Goal: Obtain resource: Download file/media

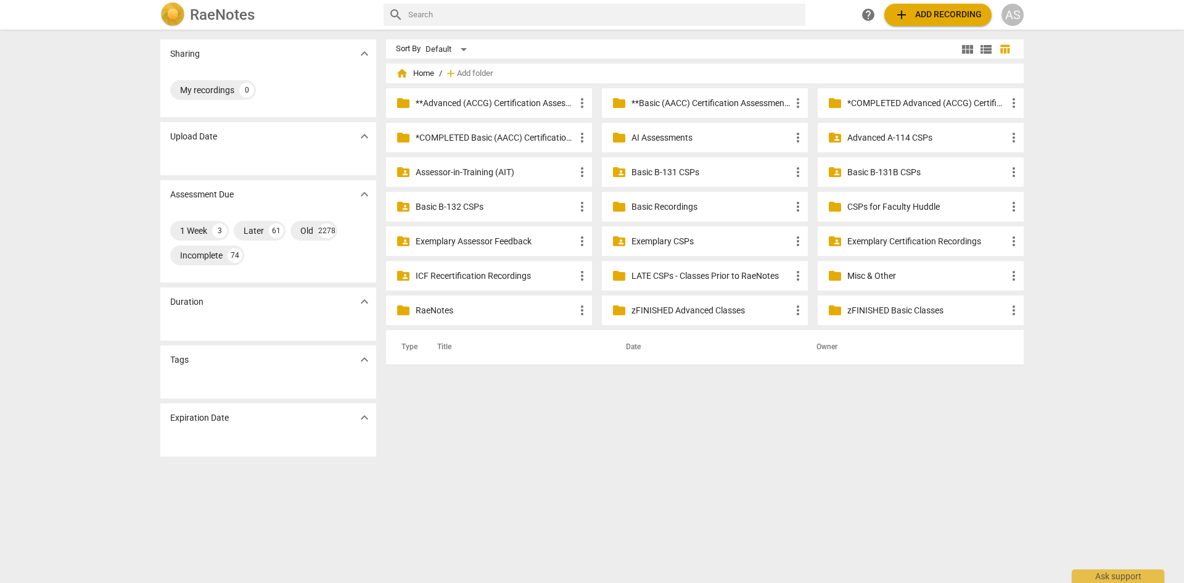
click at [887, 135] on p "Advanced A-114 CSPs" at bounding box center [926, 137] width 159 height 13
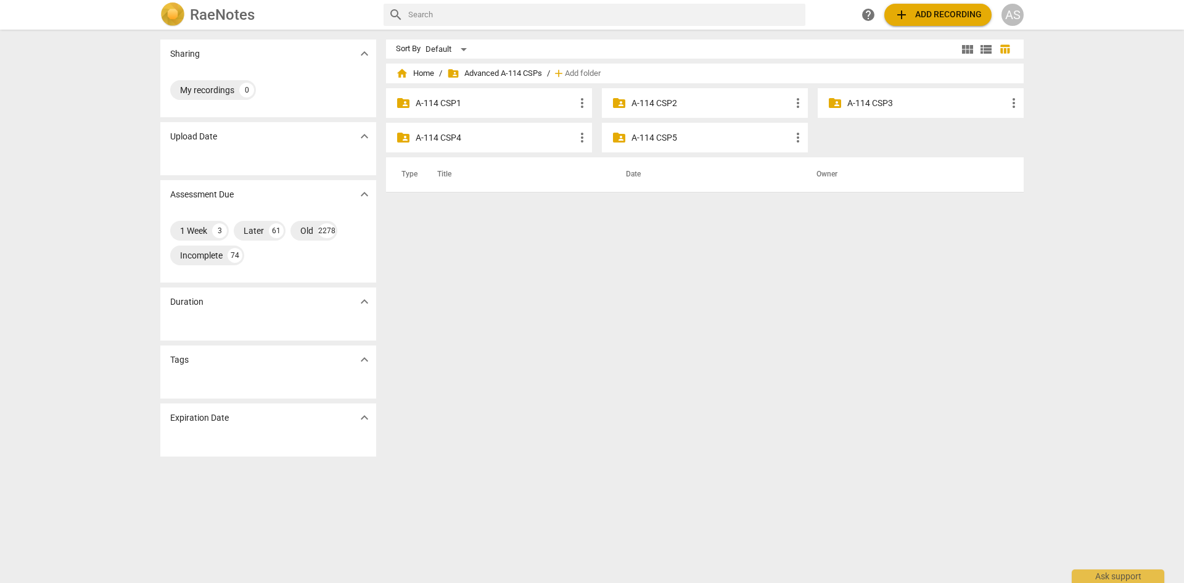
click at [897, 93] on div "folder_shared A-114 CSP3 more_vert" at bounding box center [921, 103] width 206 height 30
click at [894, 101] on p "A-114 CSP3" at bounding box center [926, 103] width 159 height 13
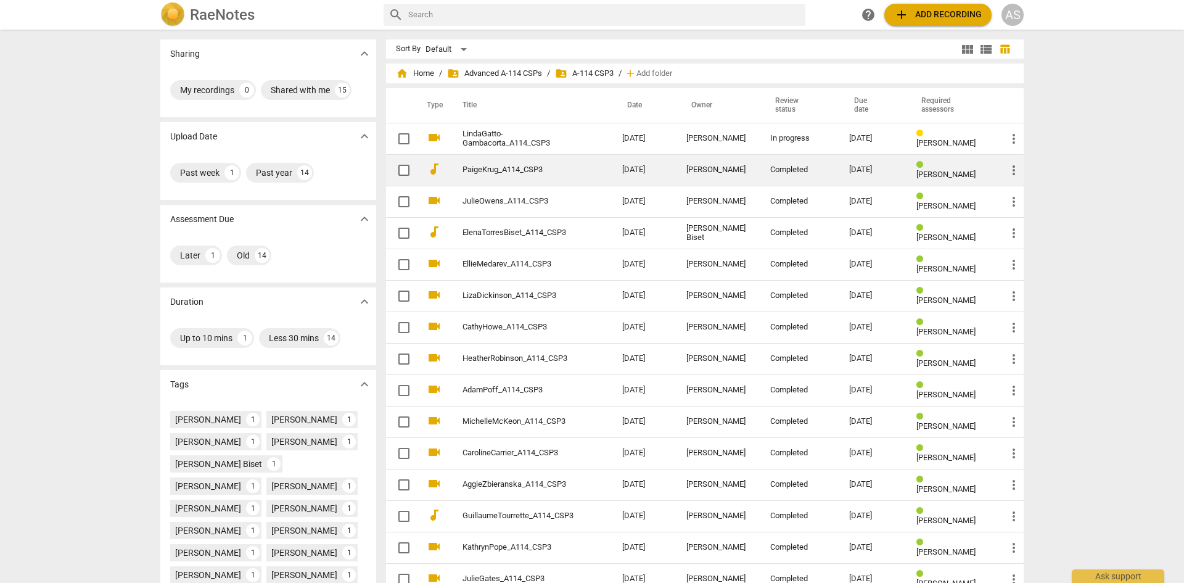
scroll to position [62, 0]
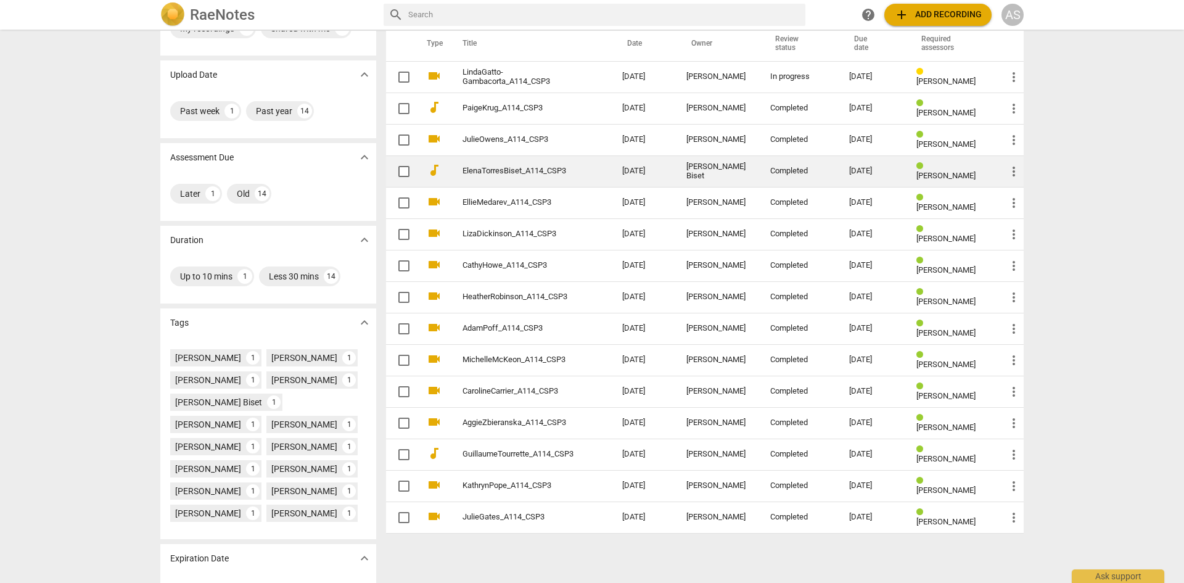
click at [553, 168] on link "ElenaTorresBiset_A114_CSP3" at bounding box center [520, 171] width 115 height 9
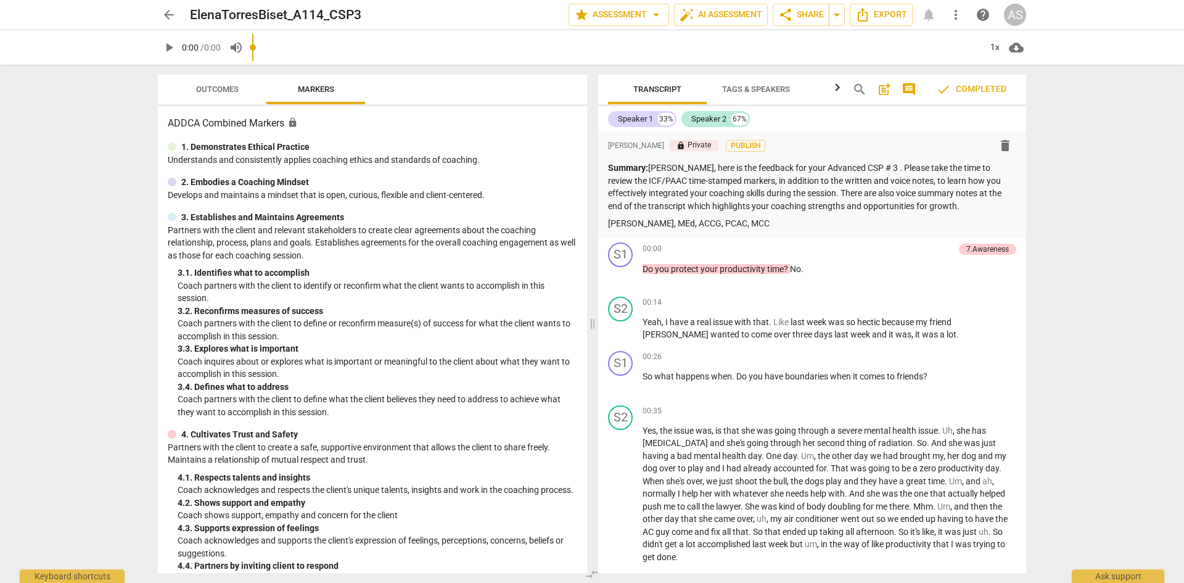
click at [213, 46] on span "/ 0:00" at bounding box center [210, 48] width 20 height 10
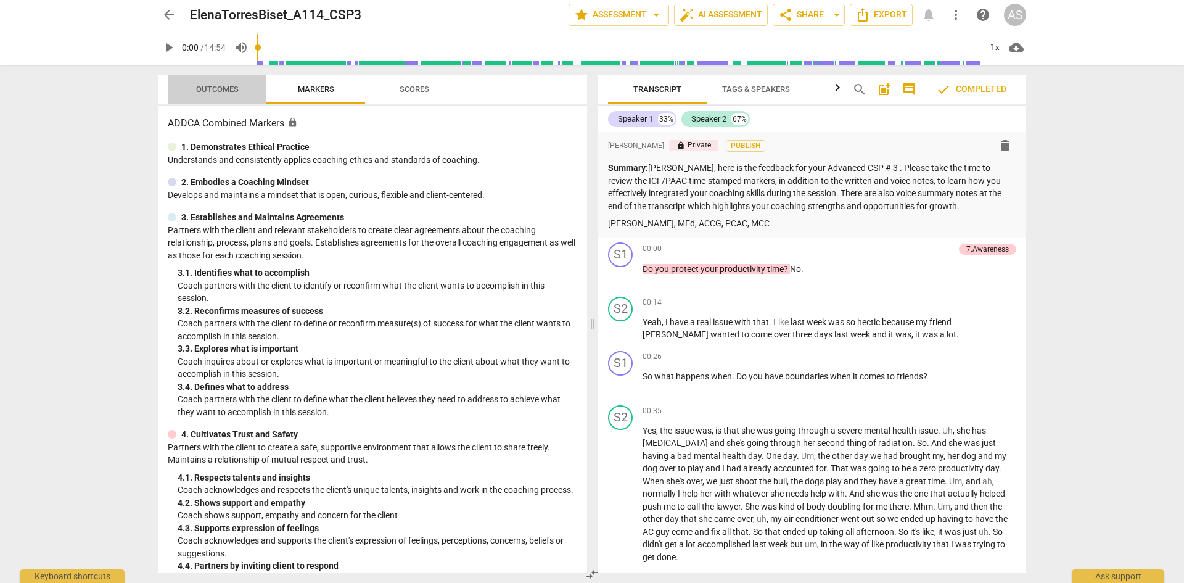
click at [215, 93] on span "Outcomes" at bounding box center [217, 88] width 43 height 9
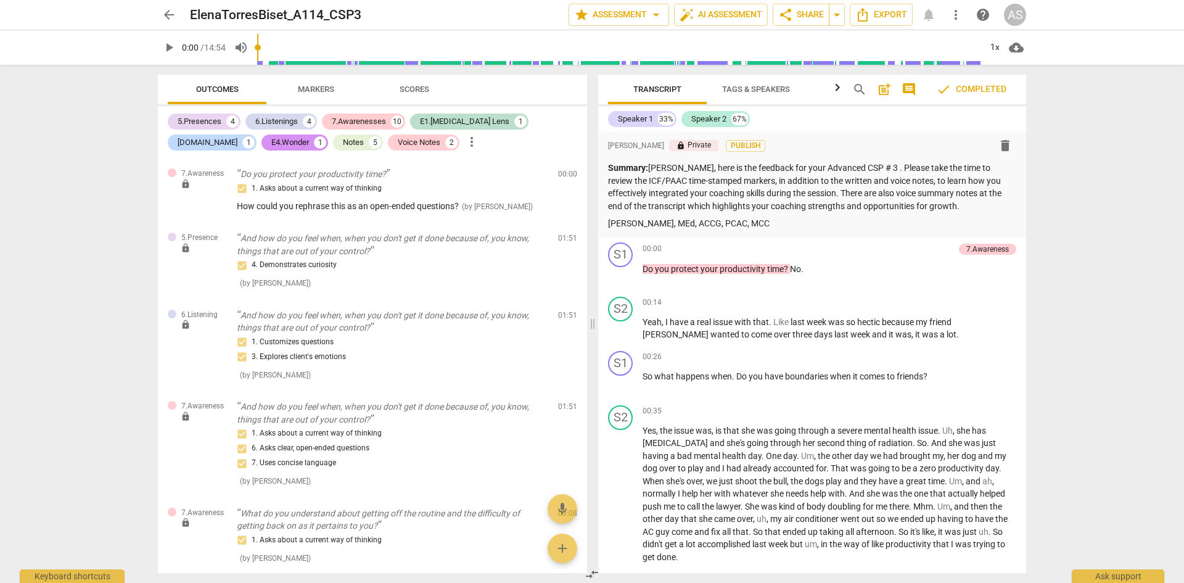
click at [955, 15] on span "more_vert" at bounding box center [956, 14] width 15 height 15
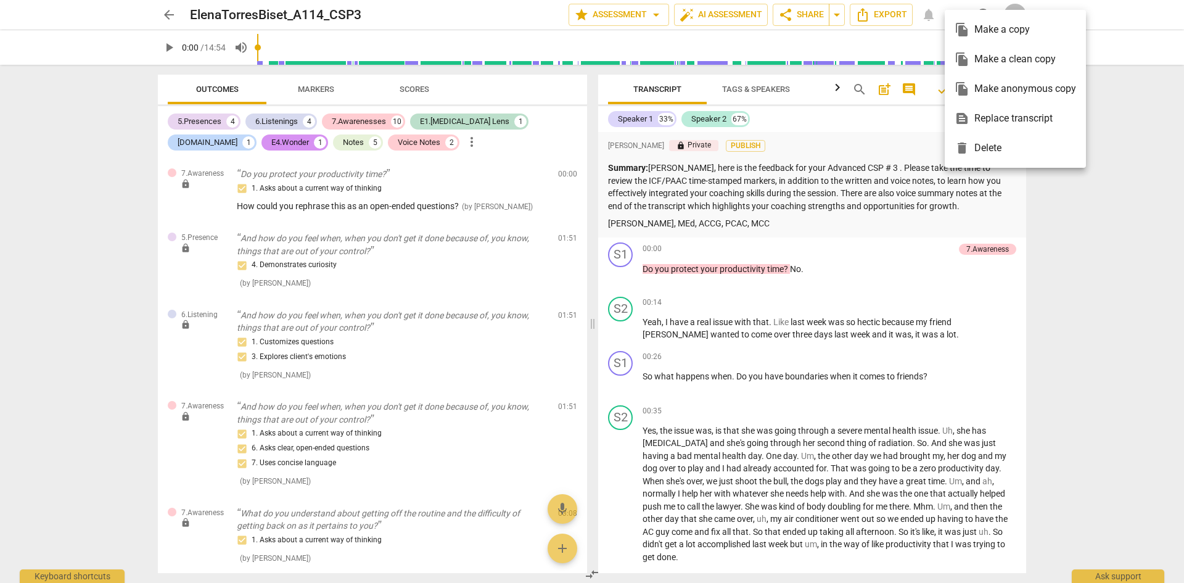
click at [1156, 220] on div at bounding box center [592, 291] width 1184 height 583
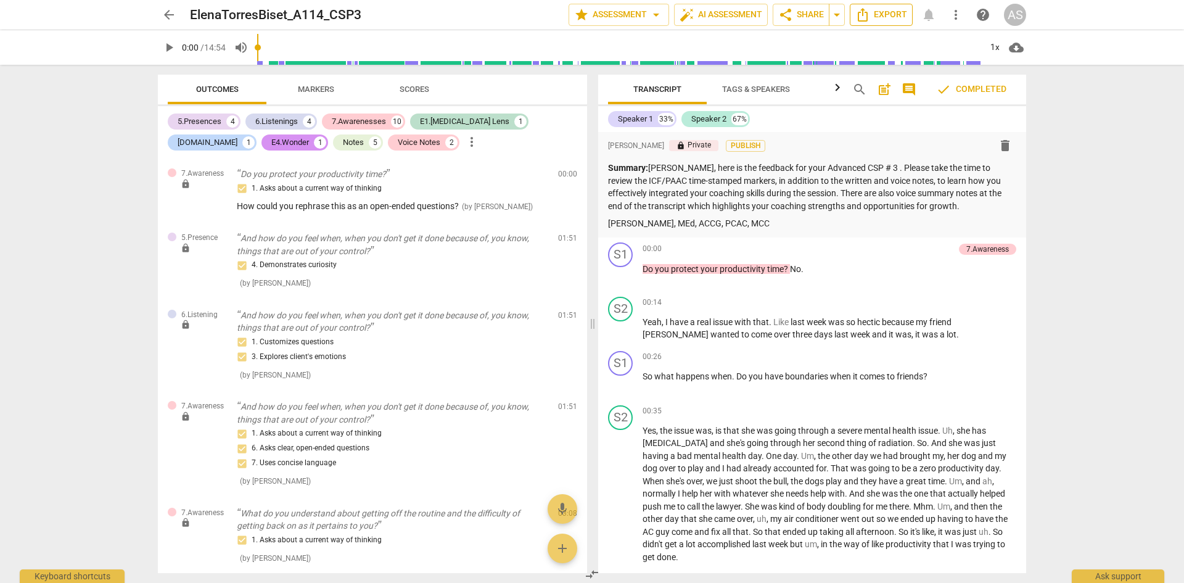
click at [883, 12] on span "Export" at bounding box center [881, 14] width 52 height 15
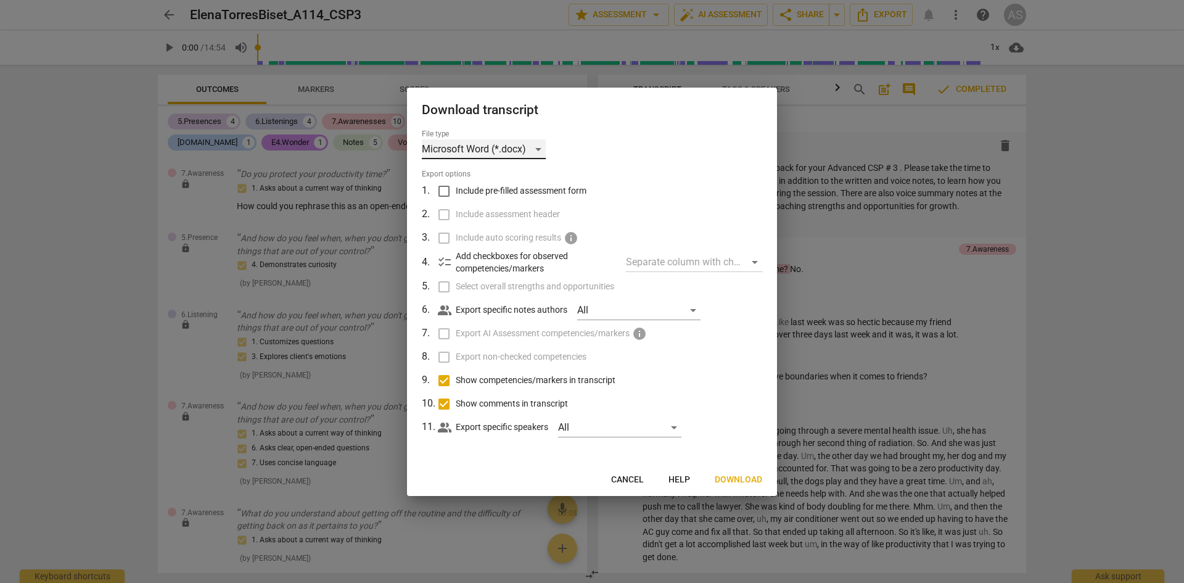
click at [511, 151] on div "Microsoft Word (*.docx)" at bounding box center [484, 149] width 124 height 20
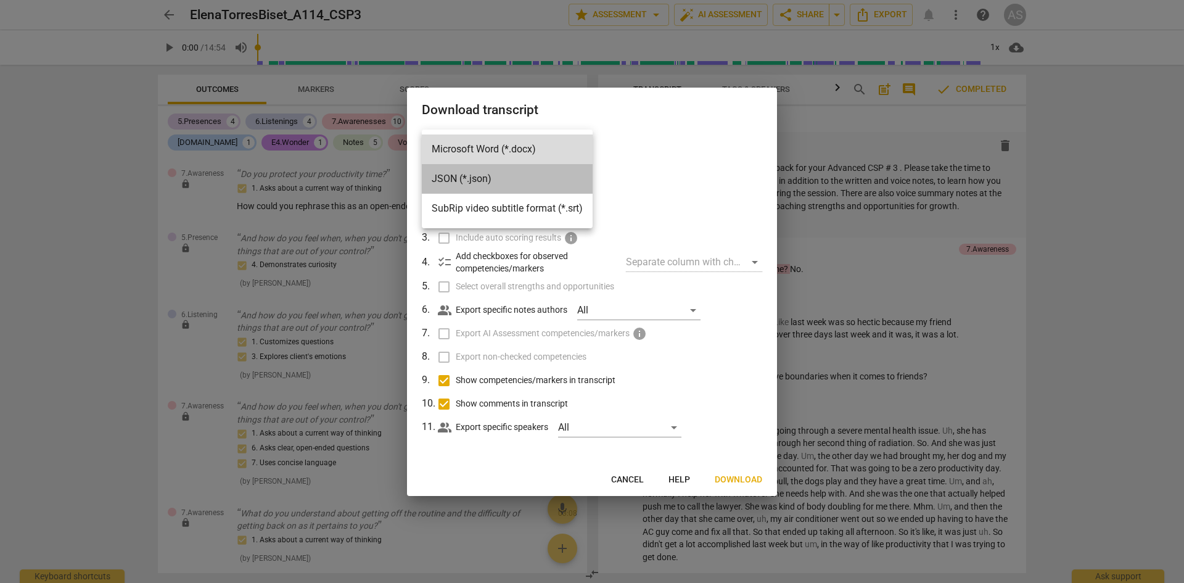
click at [499, 179] on li "JSON (*.json)" at bounding box center [507, 179] width 171 height 30
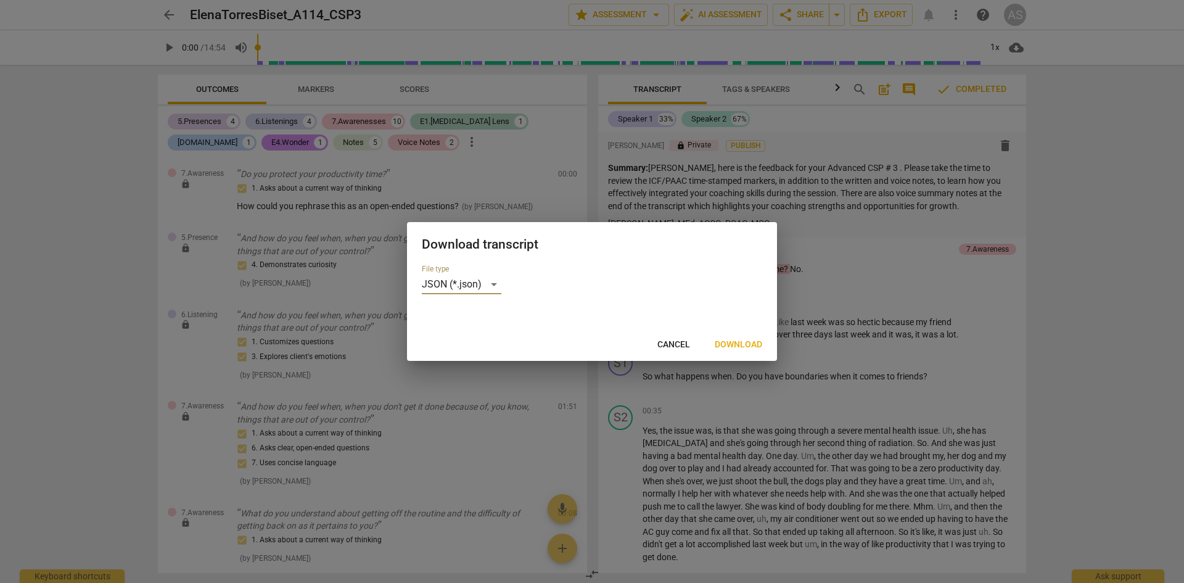
click at [749, 350] on span "Download" at bounding box center [738, 345] width 47 height 12
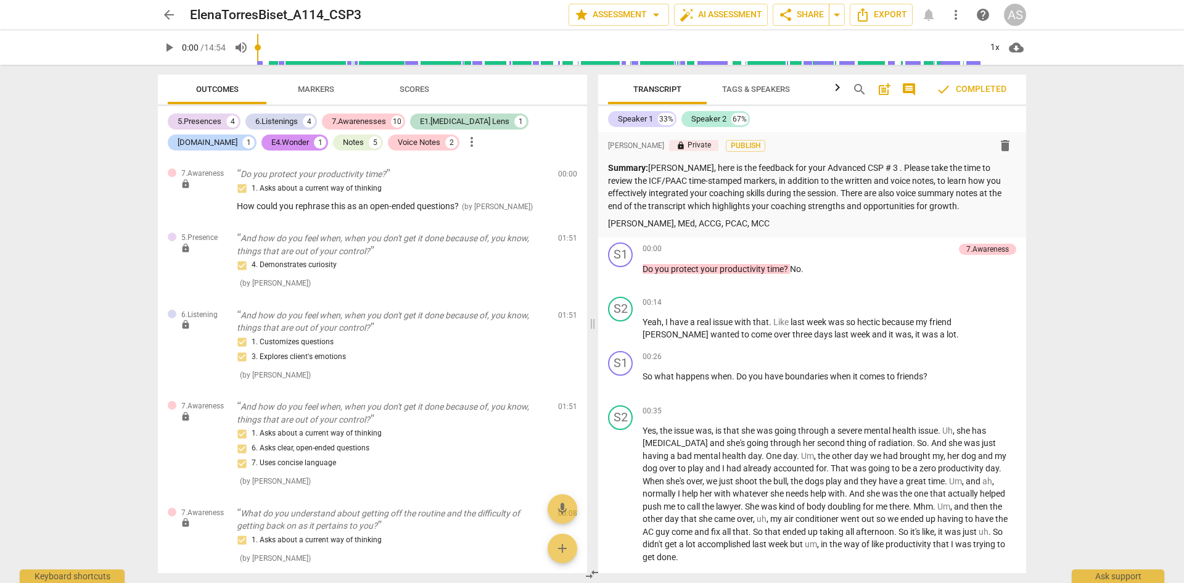
click at [173, 18] on span "arrow_back" at bounding box center [169, 14] width 15 height 15
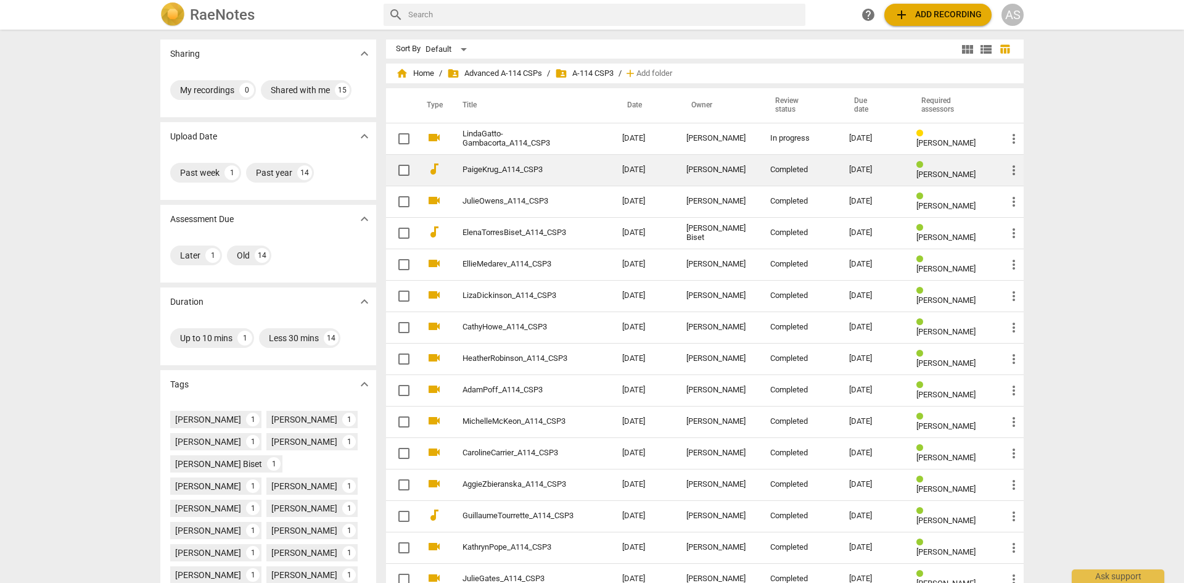
click at [799, 167] on div "Completed" at bounding box center [799, 169] width 59 height 9
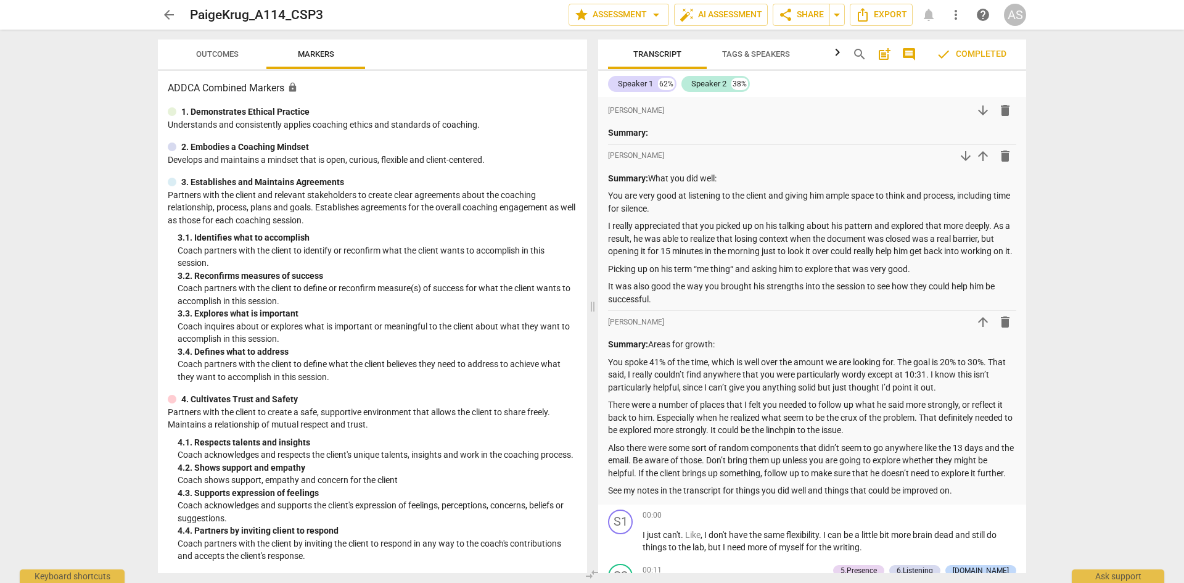
click at [228, 56] on span "Outcomes" at bounding box center [217, 53] width 43 height 9
click at [167, 19] on span "arrow_back" at bounding box center [169, 14] width 15 height 15
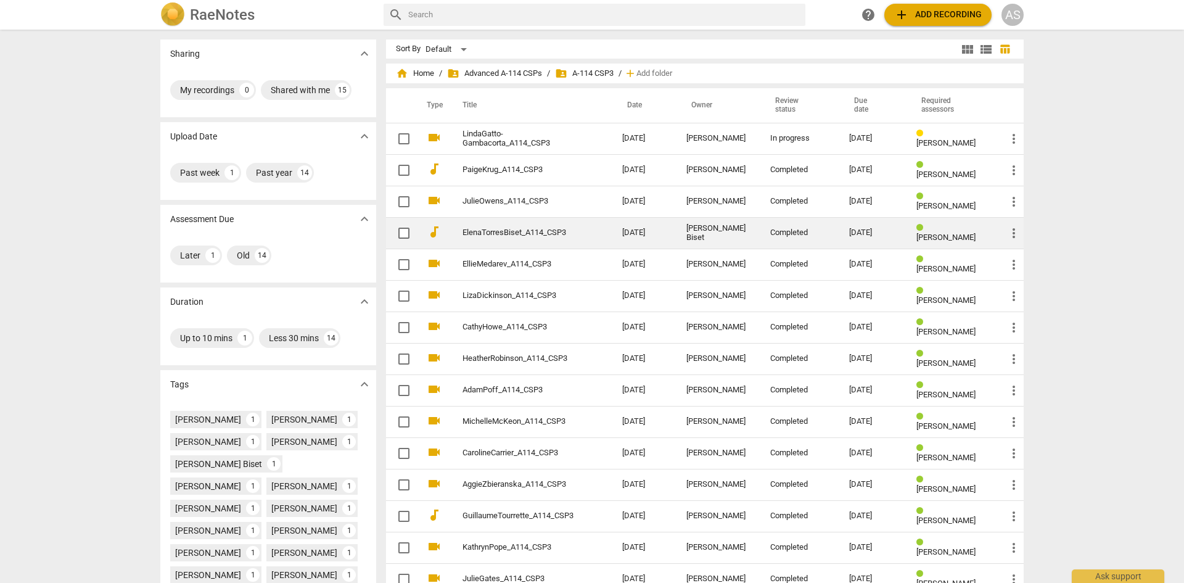
click at [496, 233] on link "ElenaTorresBiset_A114_CSP3" at bounding box center [520, 232] width 115 height 9
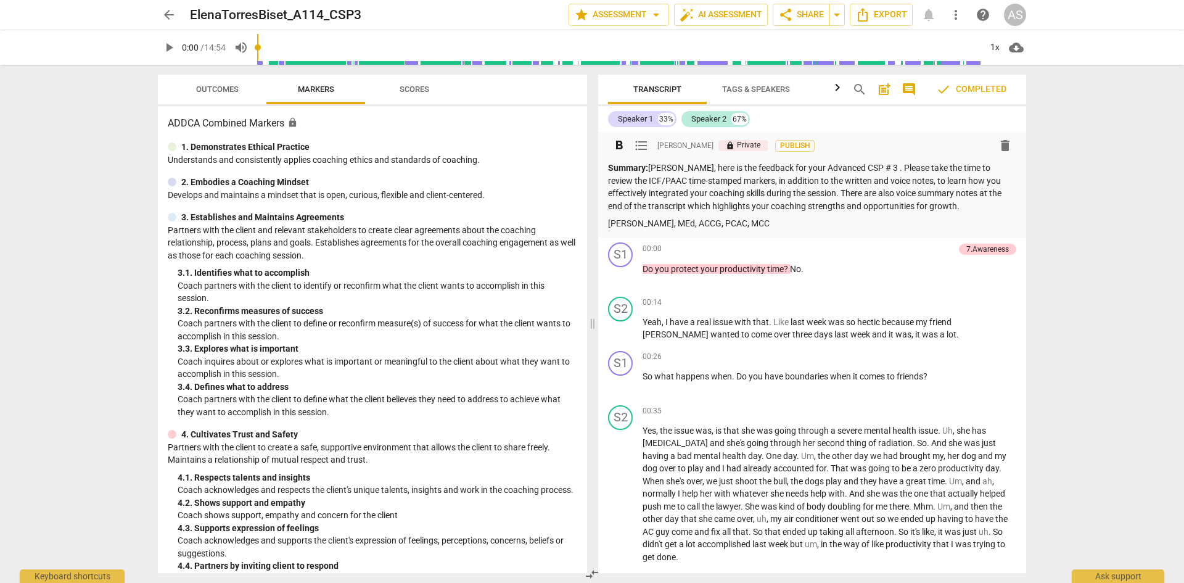
click at [736, 145] on p "lock Private" at bounding box center [743, 145] width 49 height 11
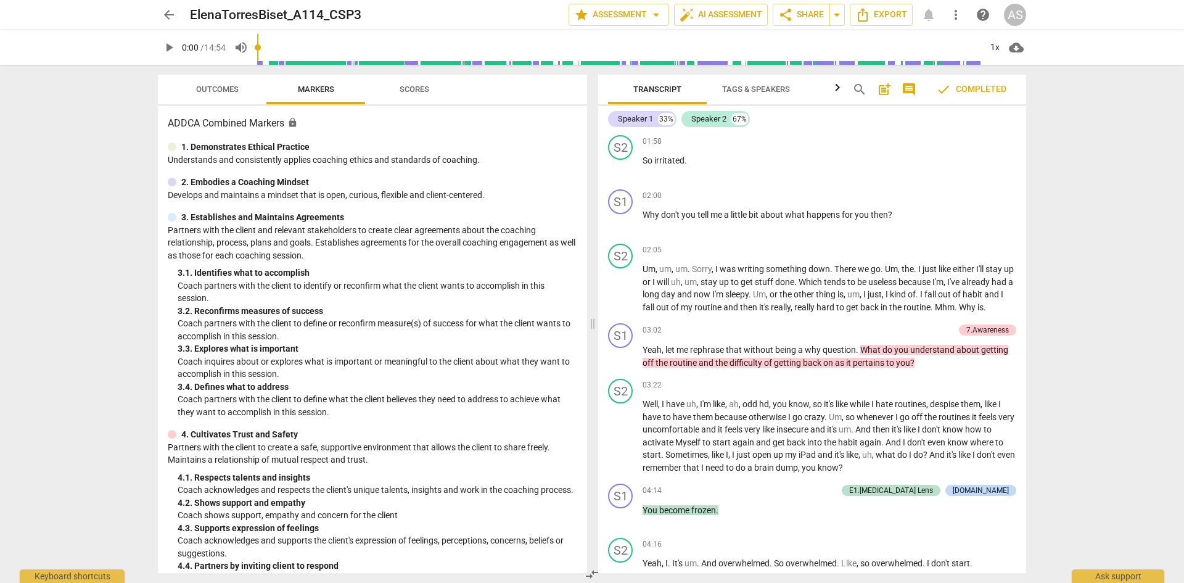
click at [216, 84] on span "Outcomes" at bounding box center [217, 88] width 43 height 9
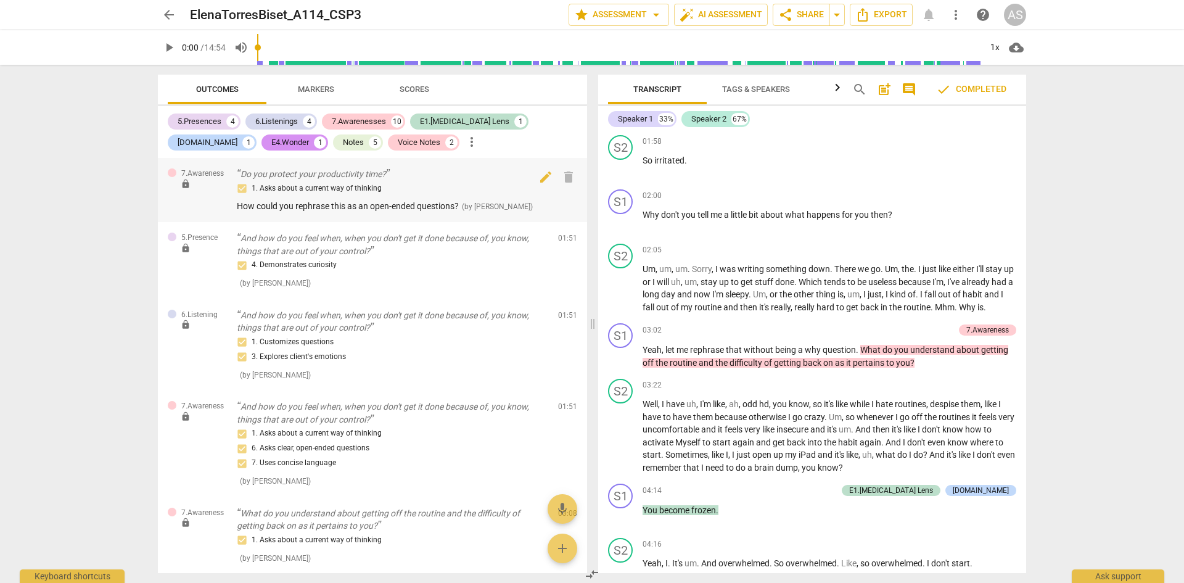
click at [187, 184] on span "lock" at bounding box center [186, 184] width 10 height 10
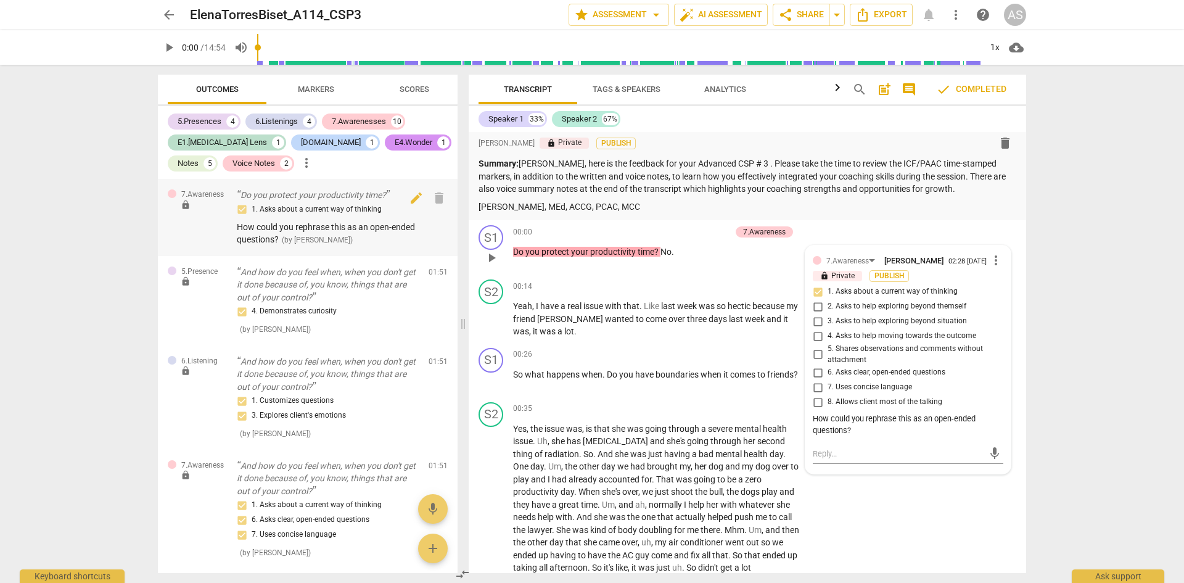
scroll to position [0, 0]
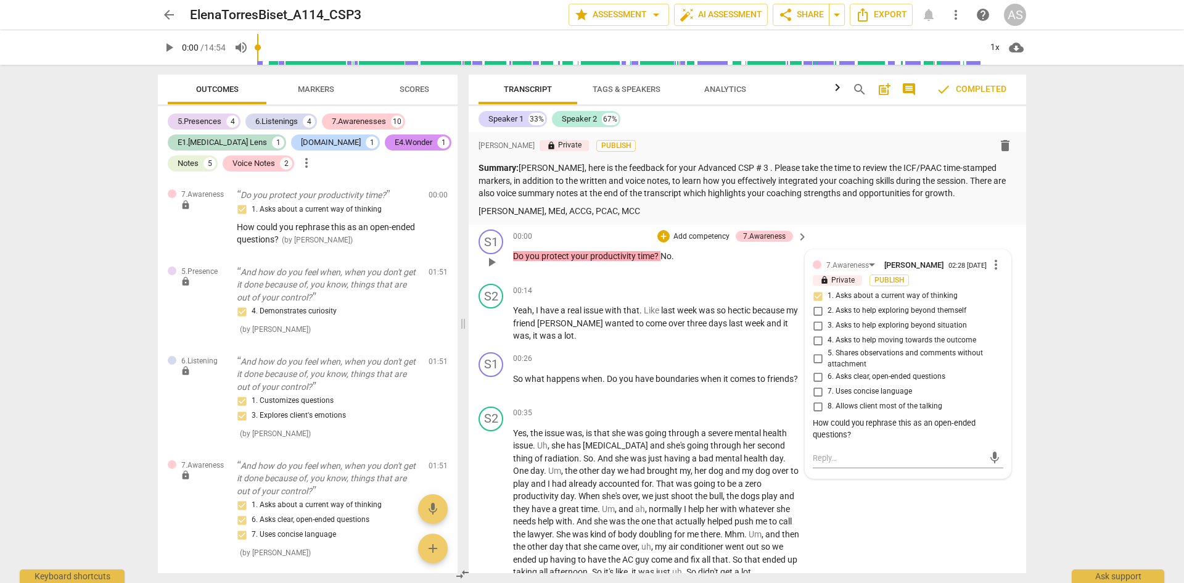
click at [989, 270] on span "more_vert" at bounding box center [996, 264] width 15 height 15
click at [1105, 237] on div at bounding box center [592, 291] width 1184 height 583
click at [884, 284] on span "Publish" at bounding box center [889, 280] width 19 height 10
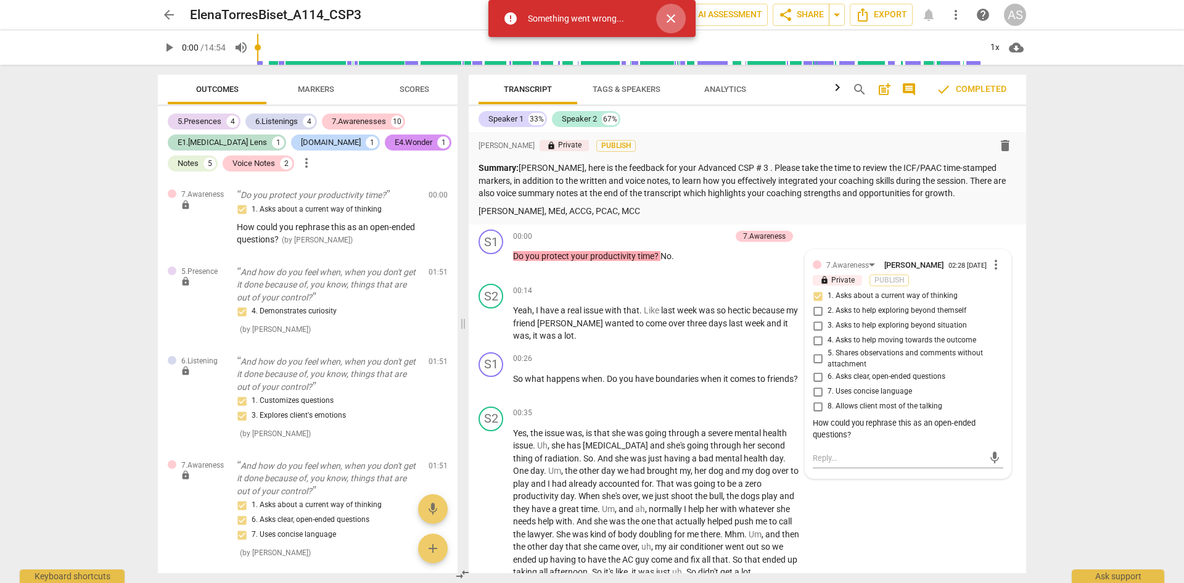
click at [669, 20] on span "close" at bounding box center [671, 18] width 15 height 15
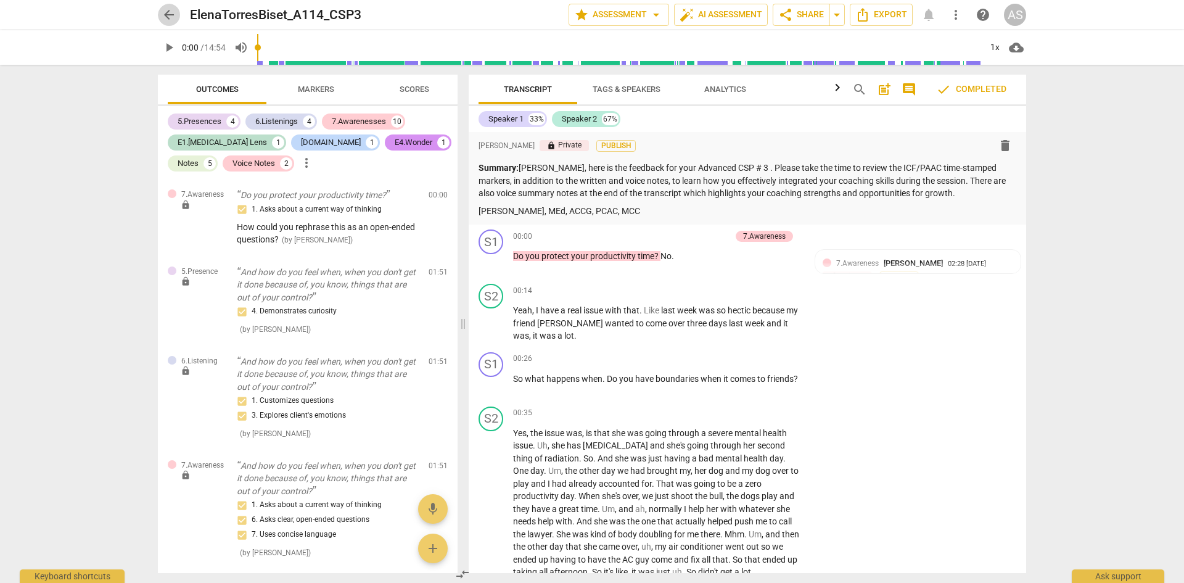
click at [162, 12] on span "arrow_back" at bounding box center [169, 14] width 15 height 15
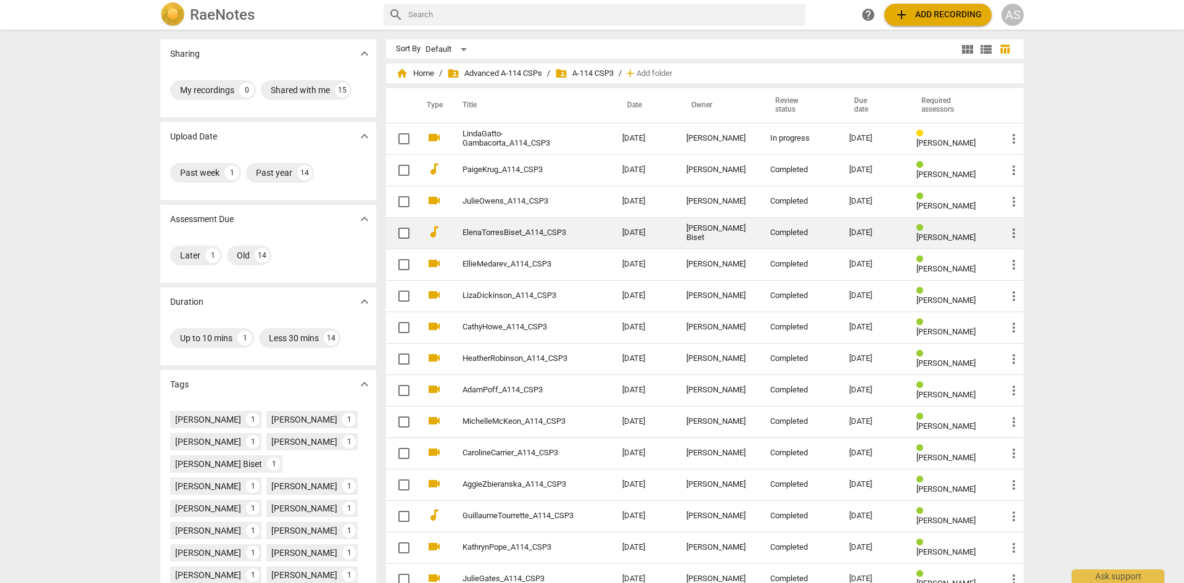
click at [517, 238] on td "ElenaTorresBiset_A114_CSP3" at bounding box center [530, 232] width 165 height 31
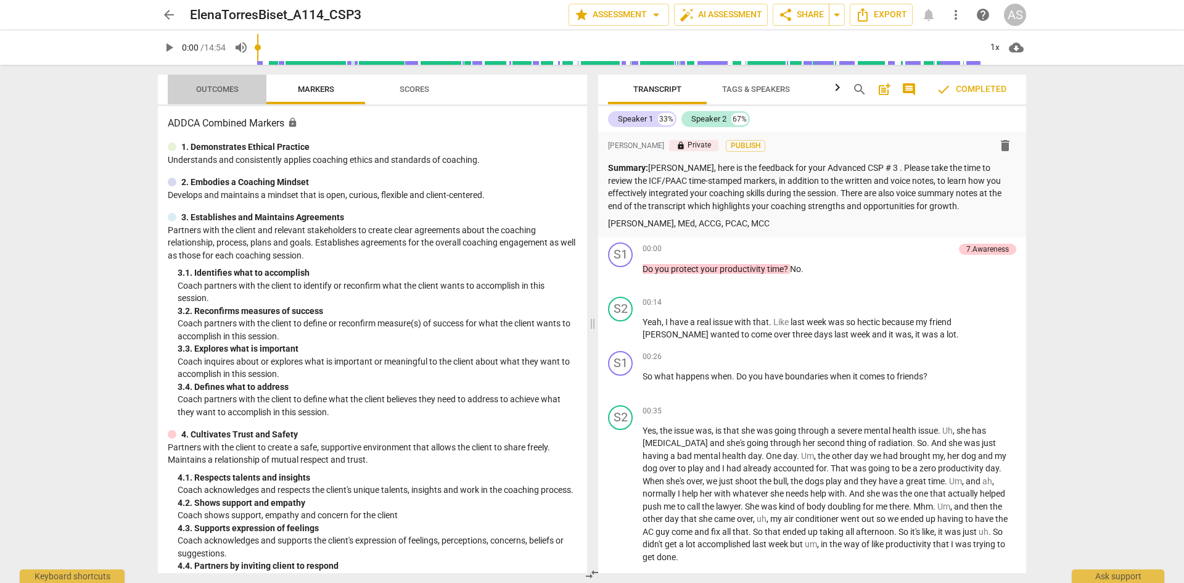
click at [207, 89] on span "Outcomes" at bounding box center [217, 88] width 43 height 9
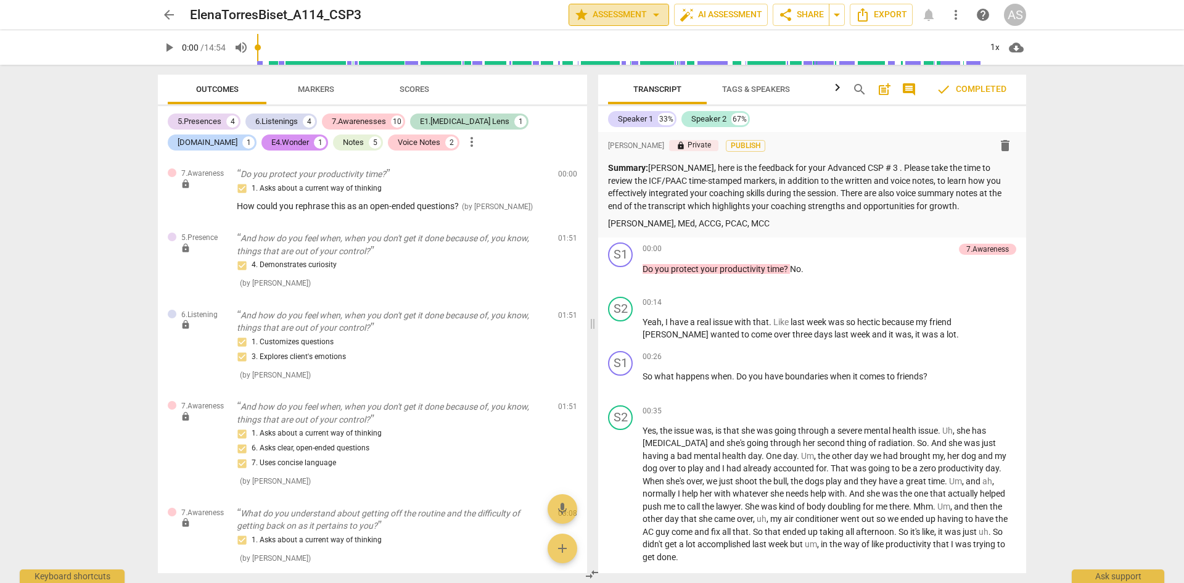
click at [619, 14] on span "star Assessment arrow_drop_down" at bounding box center [618, 14] width 89 height 15
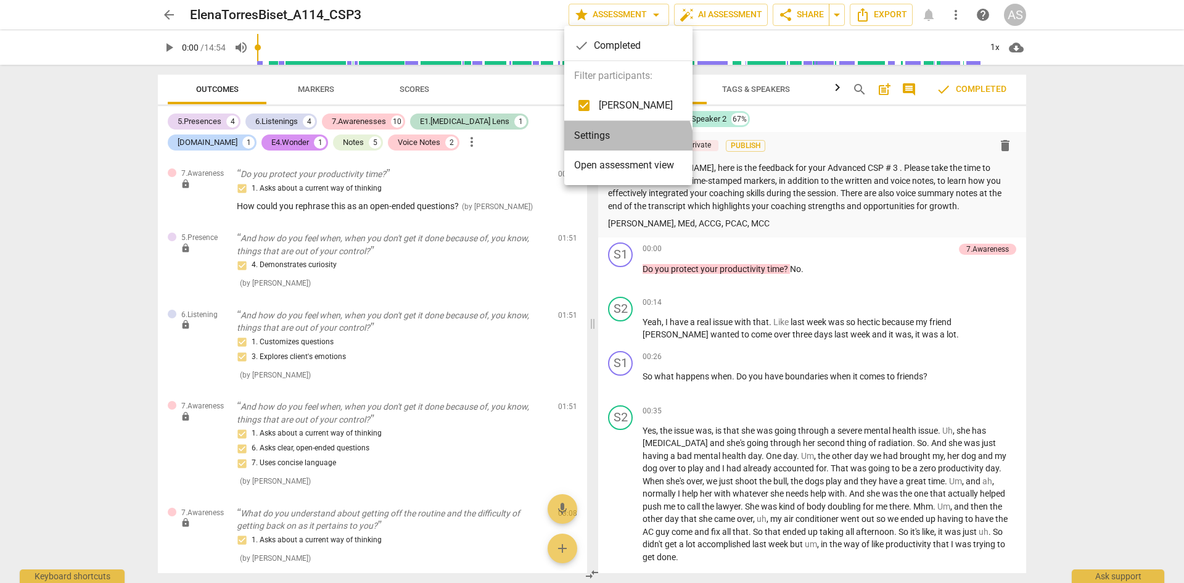
click at [627, 144] on li "Settings" at bounding box center [628, 136] width 128 height 30
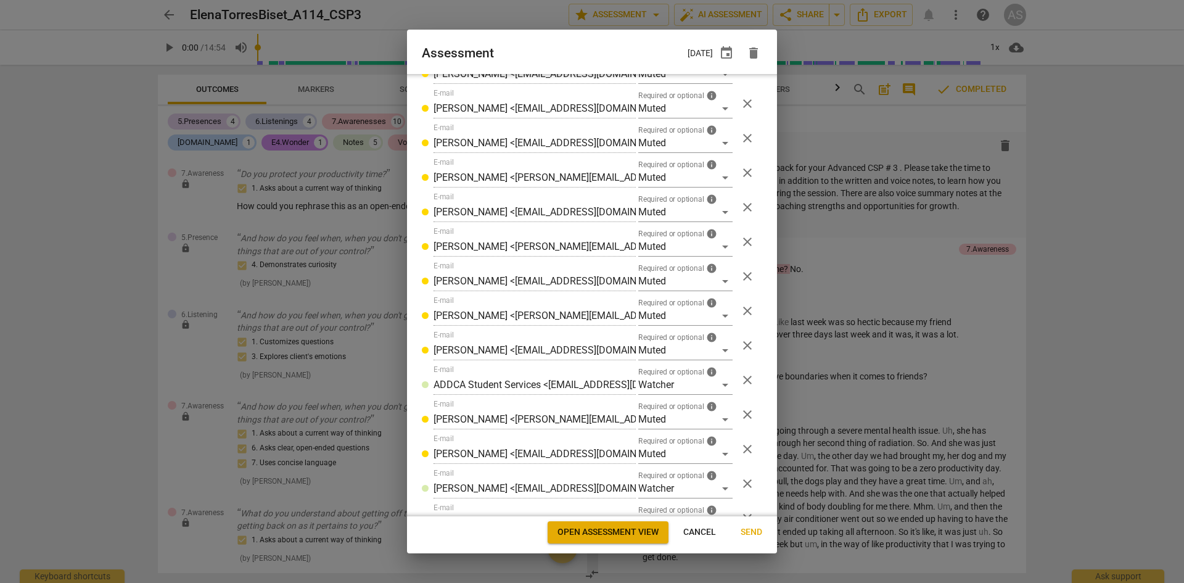
scroll to position [729, 0]
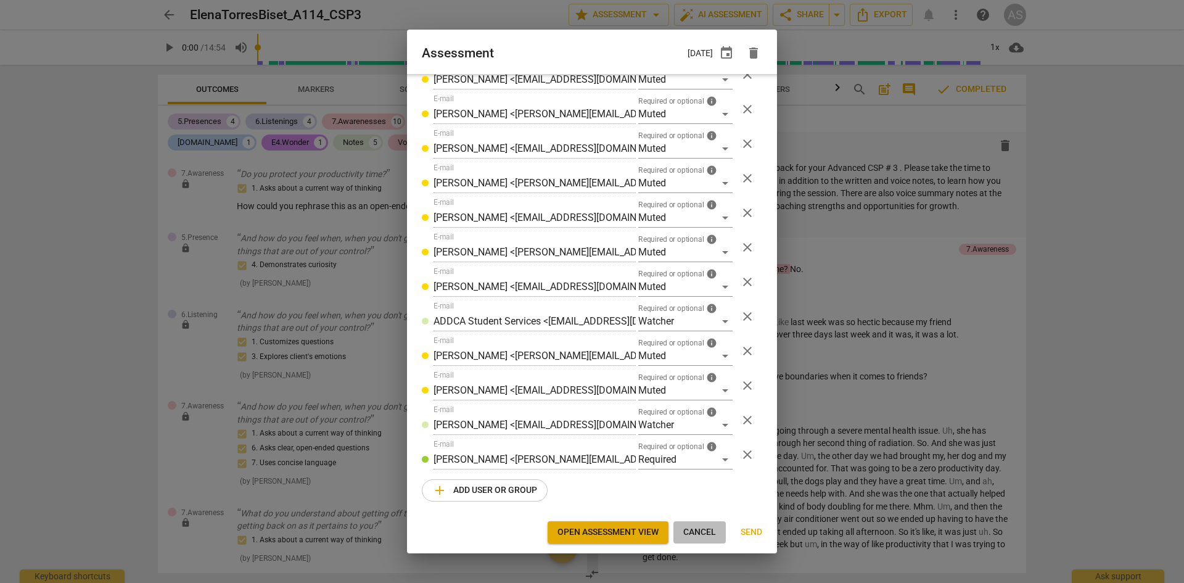
click at [697, 536] on span "Cancel" at bounding box center [699, 532] width 33 height 12
radio input "false"
